Goal: Book appointment/travel/reservation

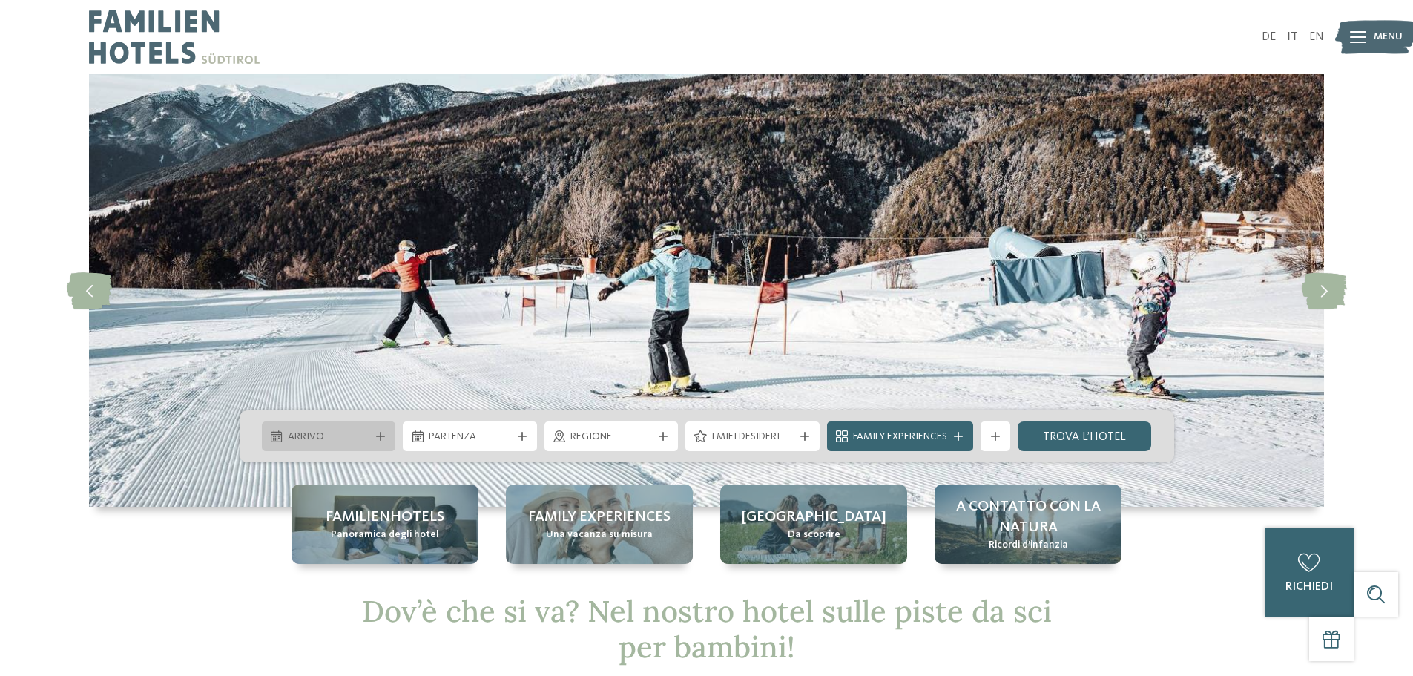
click at [328, 433] on span "Arrivo" at bounding box center [329, 437] width 82 height 15
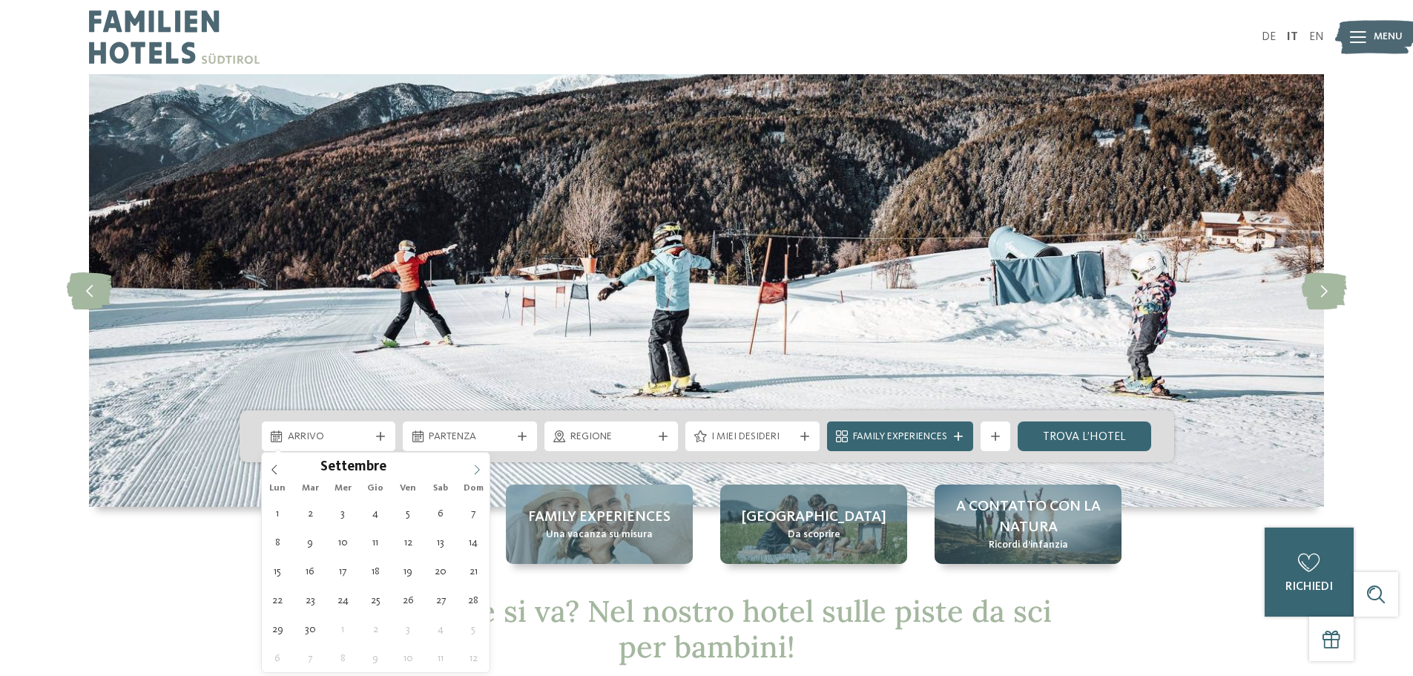
click at [476, 469] on icon at bounding box center [477, 469] width 10 height 10
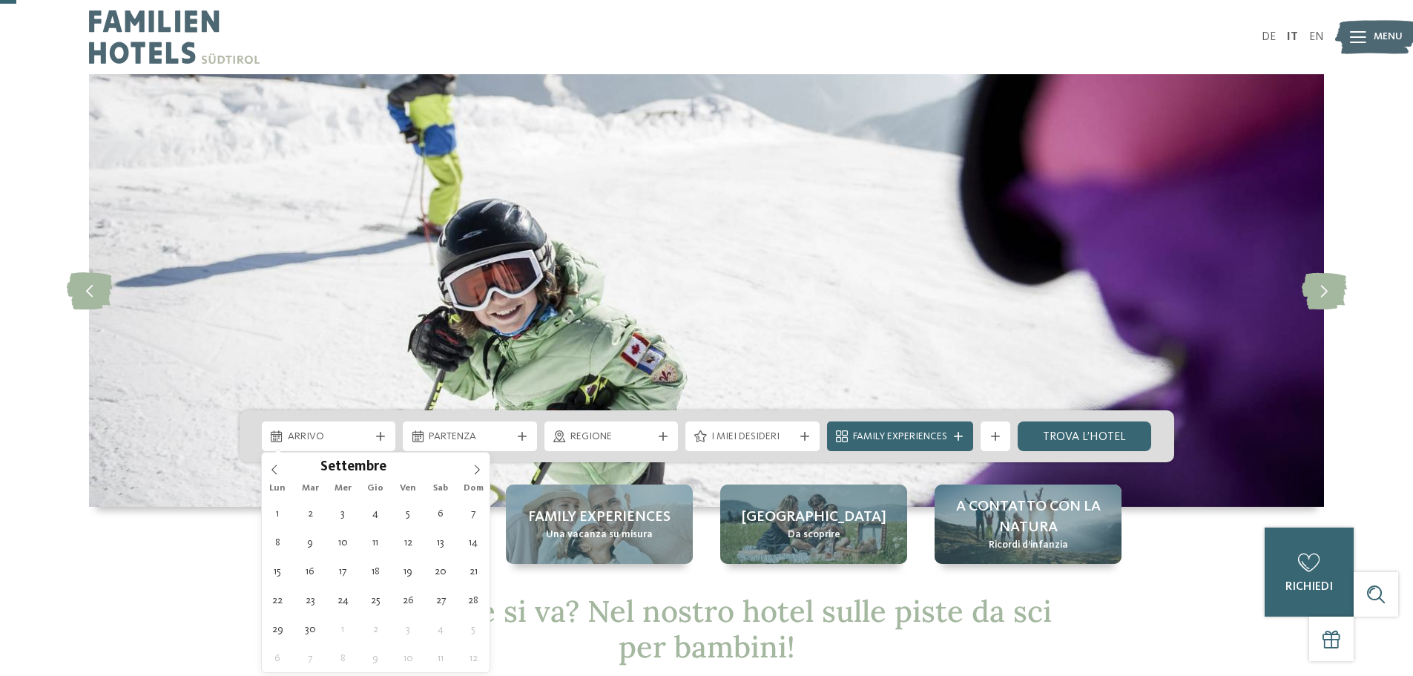
scroll to position [148, 0]
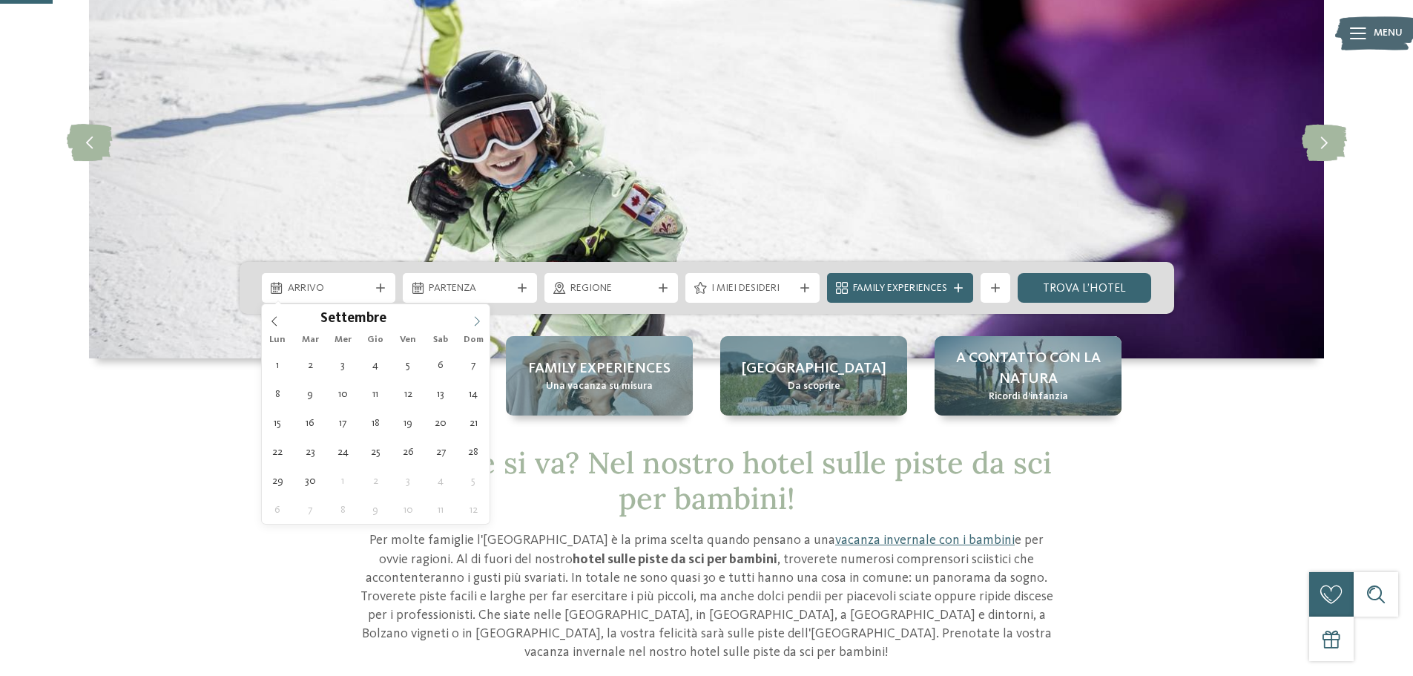
click at [476, 323] on icon at bounding box center [477, 321] width 10 height 10
type input "****"
click at [476, 323] on icon at bounding box center [477, 321] width 10 height 10
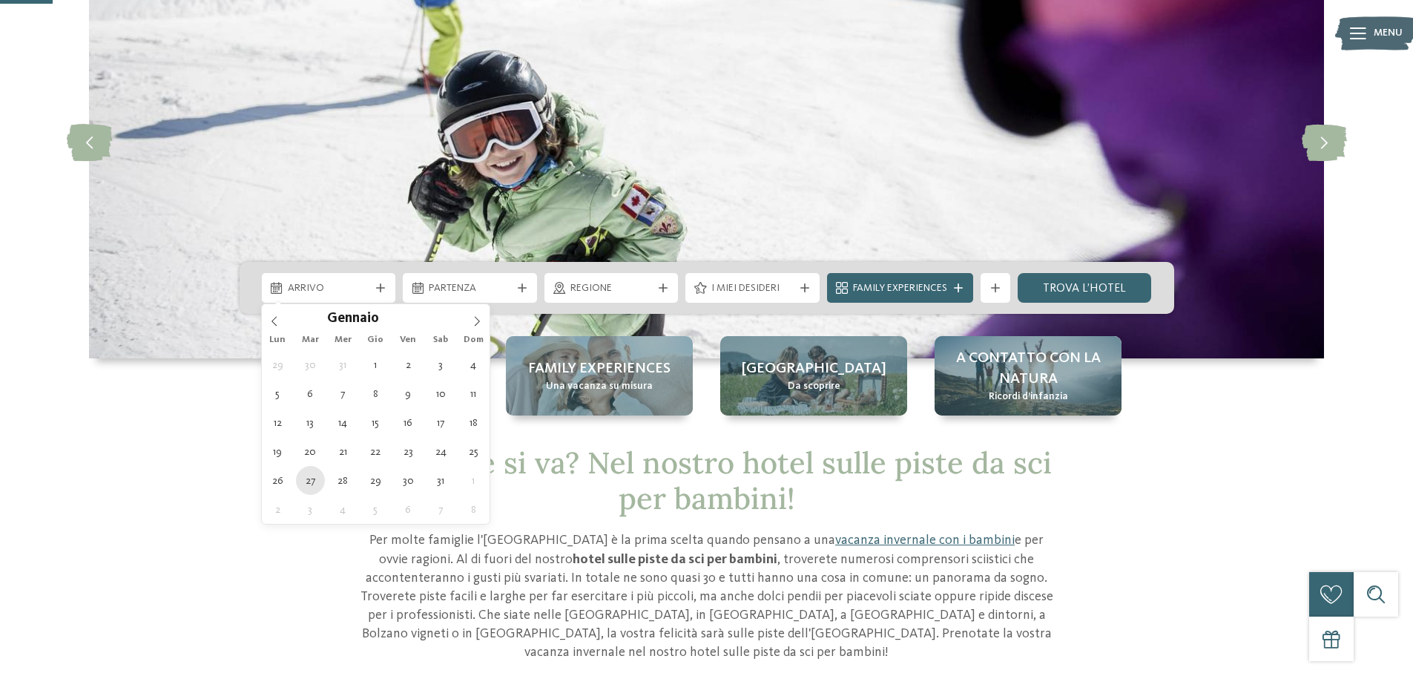
type div "[DATE]"
type input "****"
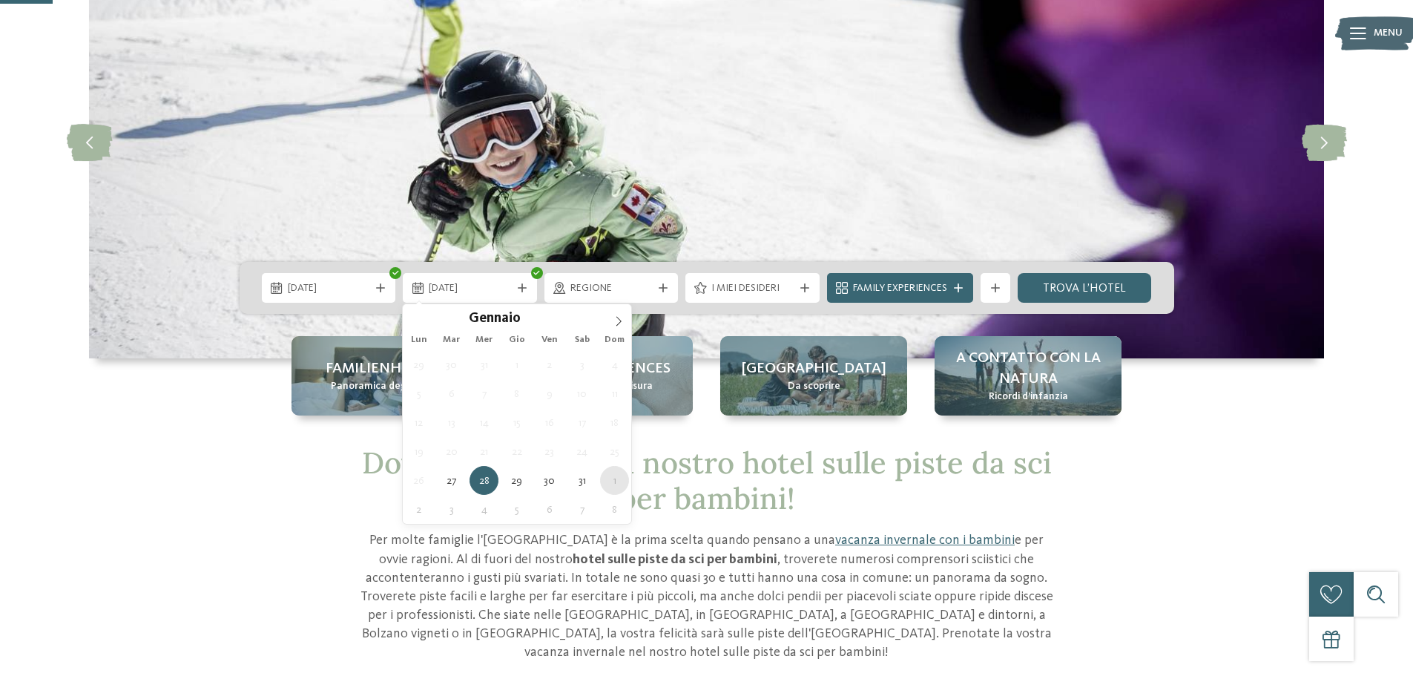
type div "[DATE]"
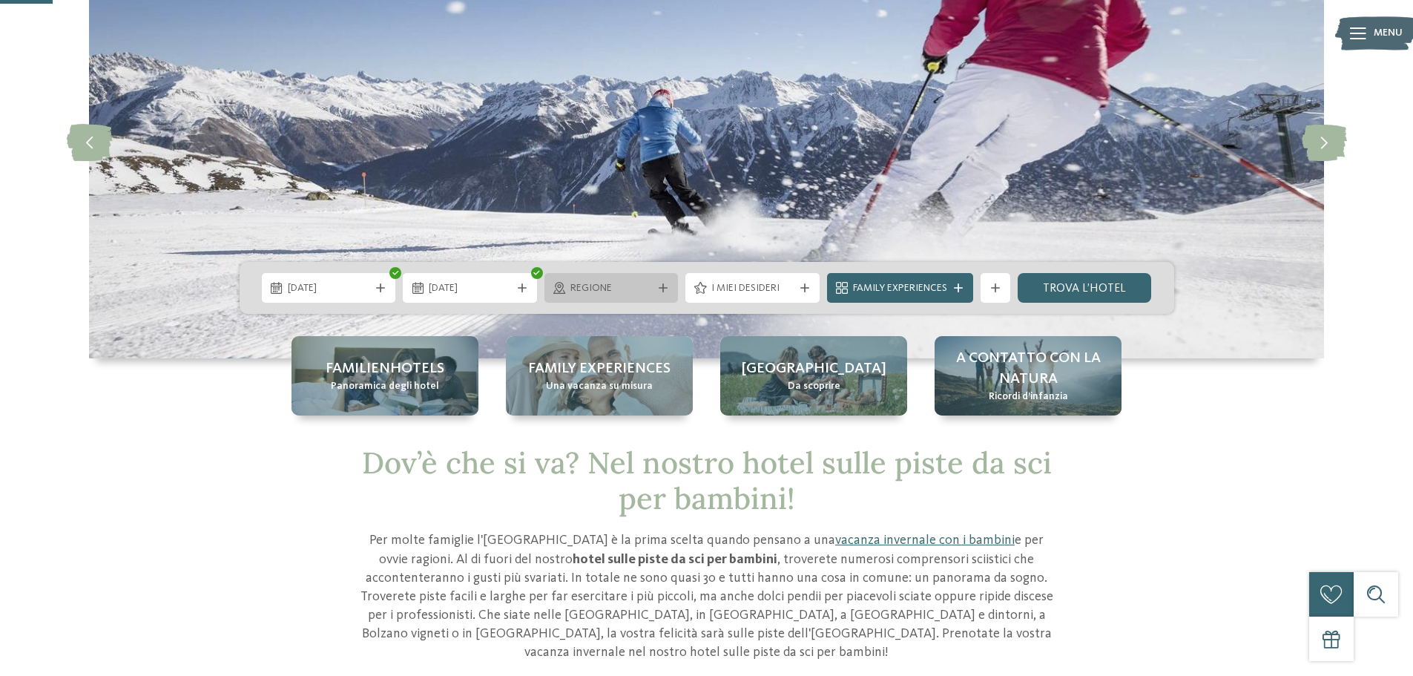
click at [666, 291] on icon at bounding box center [663, 287] width 9 height 9
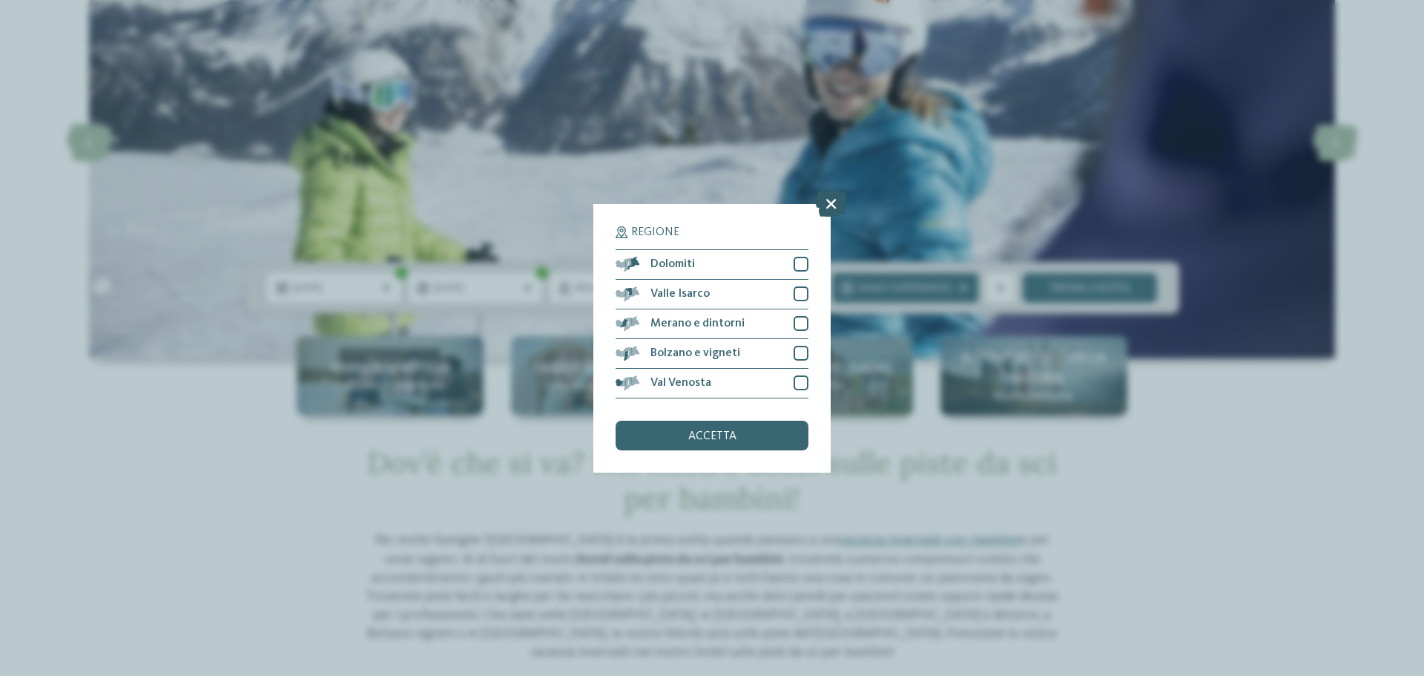
click at [826, 204] on icon at bounding box center [831, 203] width 32 height 26
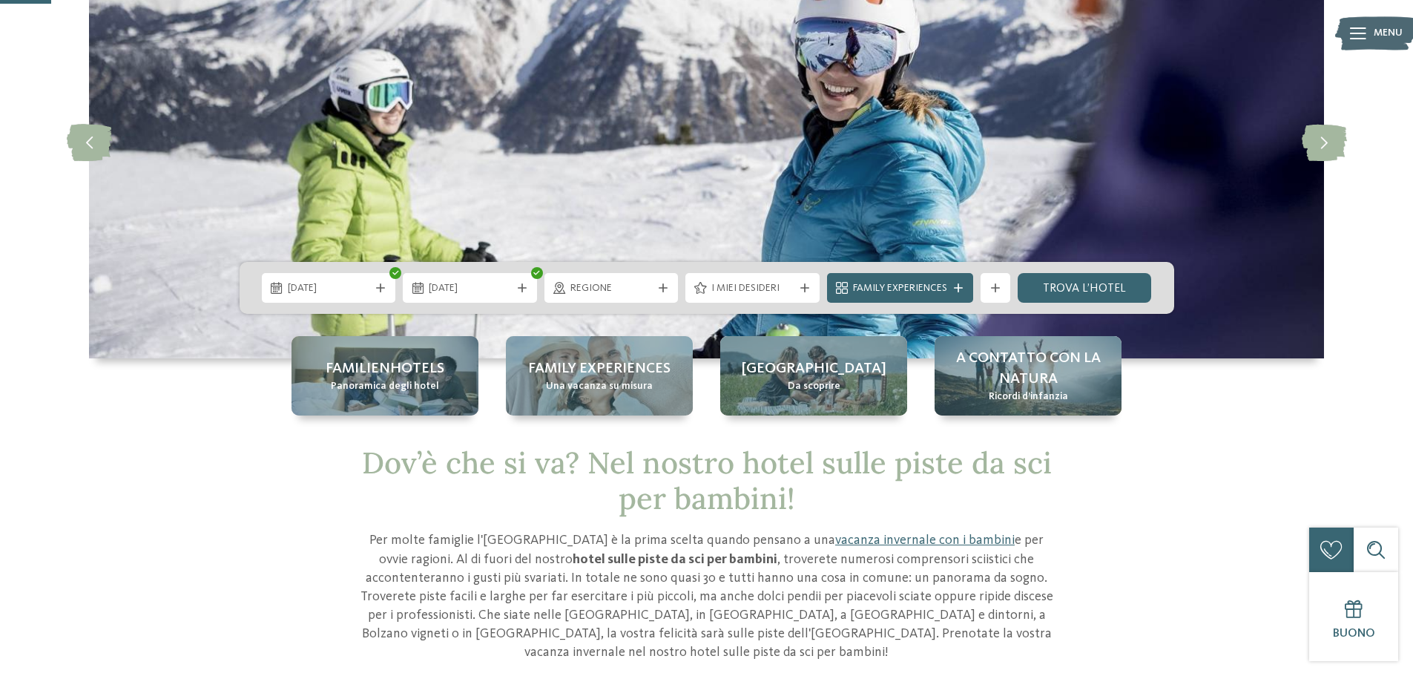
scroll to position [0, 0]
